Goal: Task Accomplishment & Management: Manage account settings

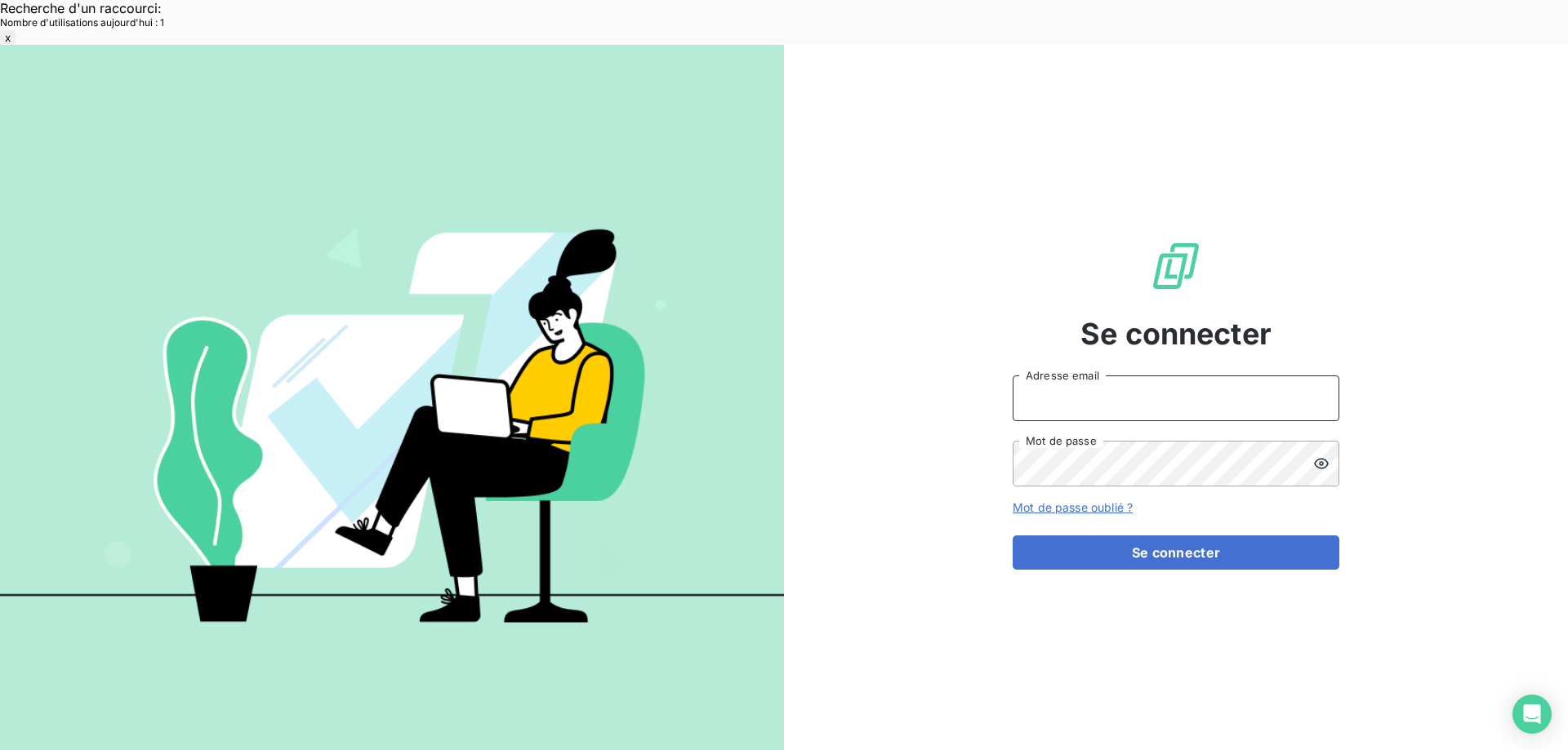
type input "[EMAIL_ADDRESS][DOMAIN_NAME]"
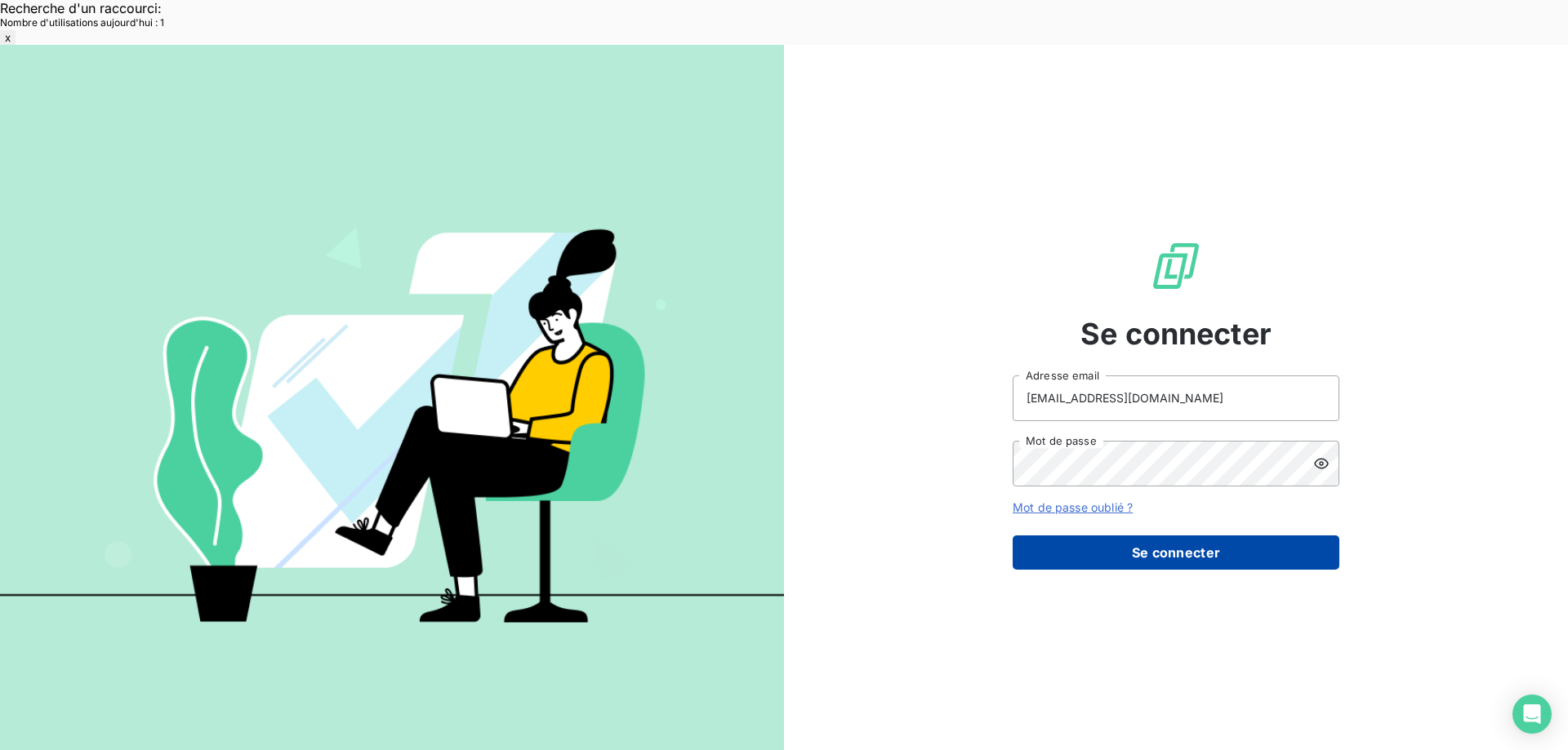
drag, startPoint x: 1221, startPoint y: 506, endPoint x: 1217, endPoint y: 494, distance: 12.6
click at [1220, 535] on button "Se connecter" at bounding box center [1176, 552] width 326 height 34
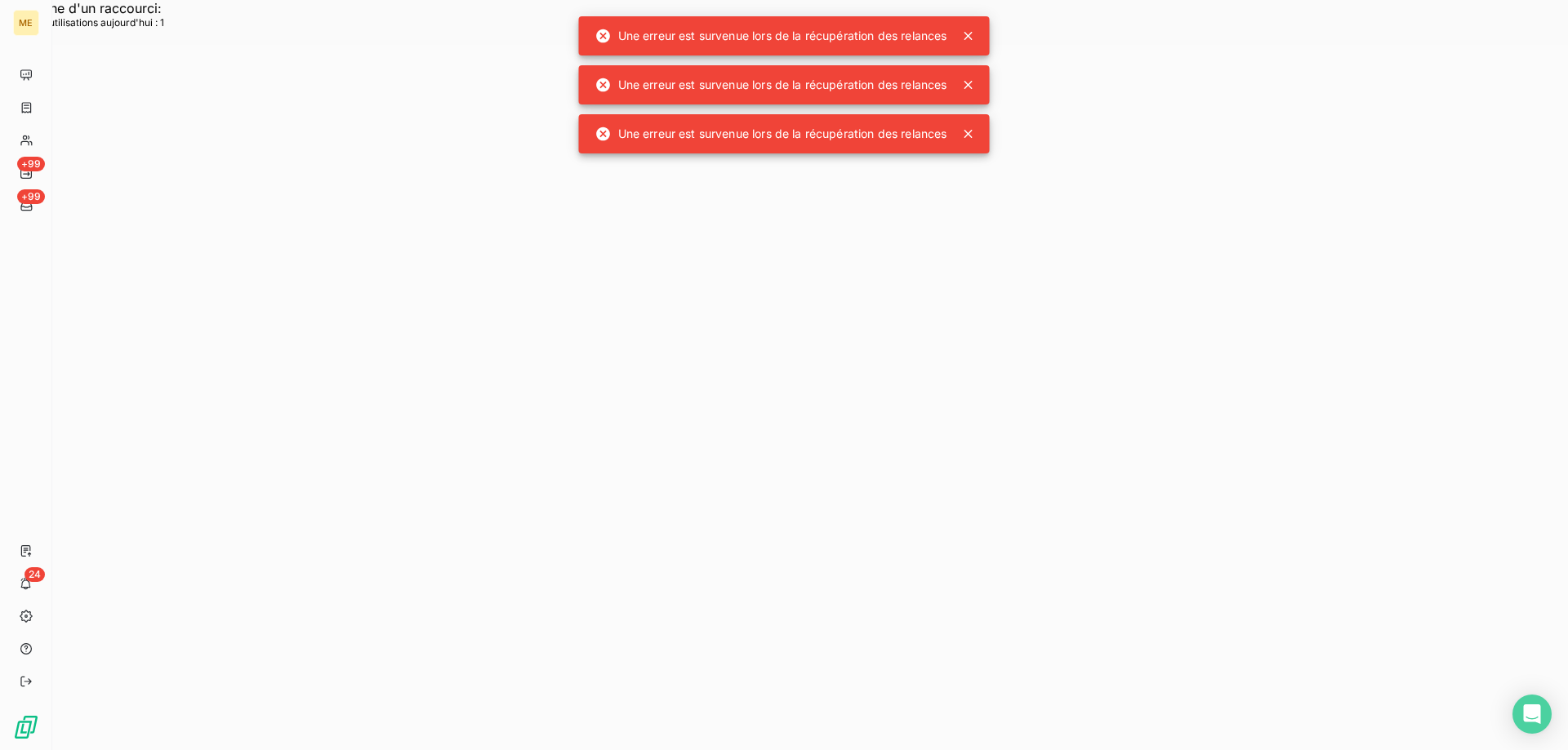
click at [969, 37] on icon at bounding box center [968, 35] width 8 height 8
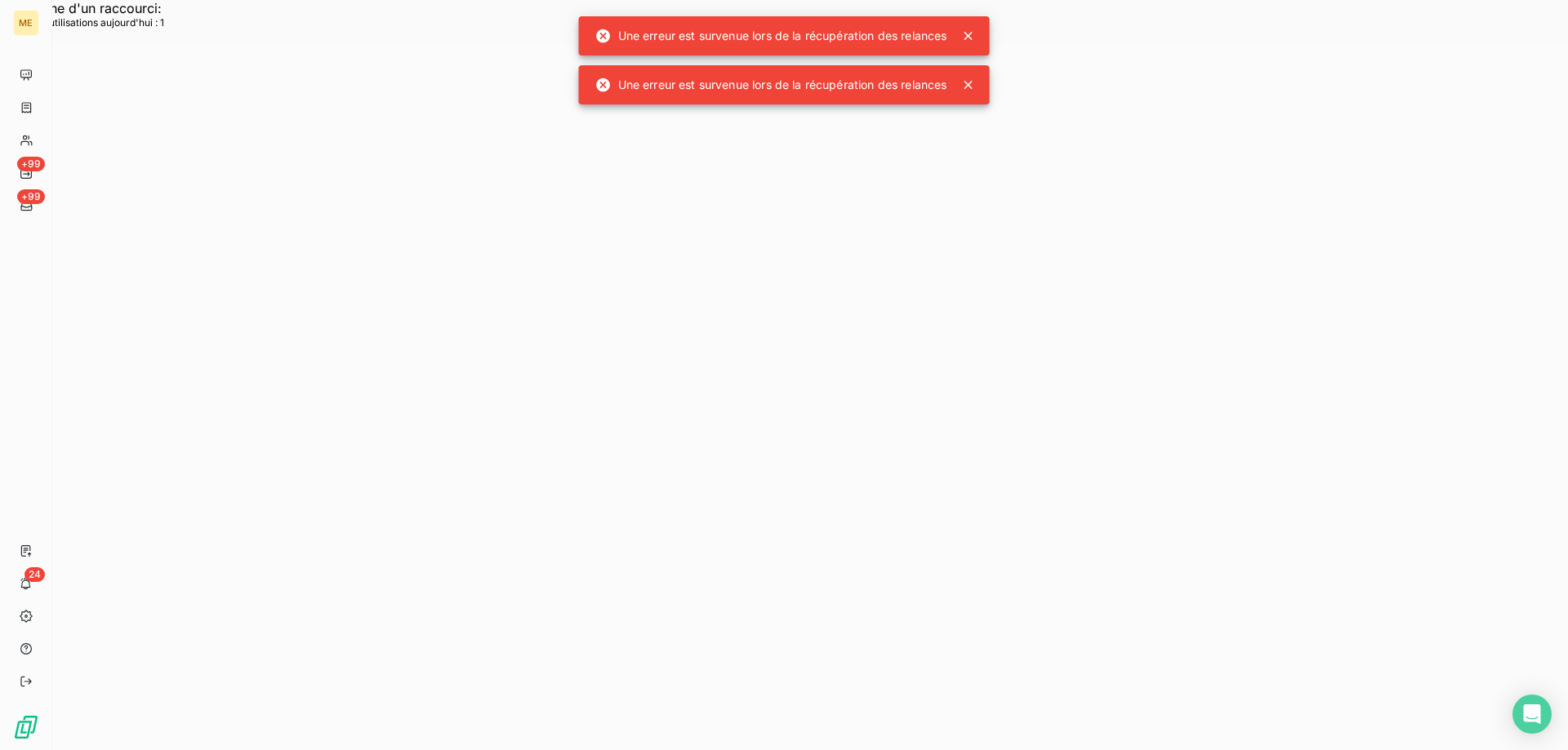
click at [968, 37] on icon at bounding box center [968, 36] width 17 height 17
